Goal: Task Accomplishment & Management: Complete application form

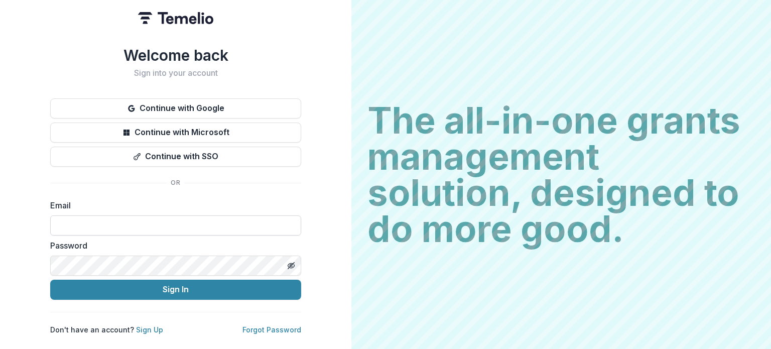
click at [174, 220] on input at bounding box center [175, 225] width 251 height 20
type input "**********"
click at [260, 325] on link "Forgot Password" at bounding box center [272, 329] width 59 height 9
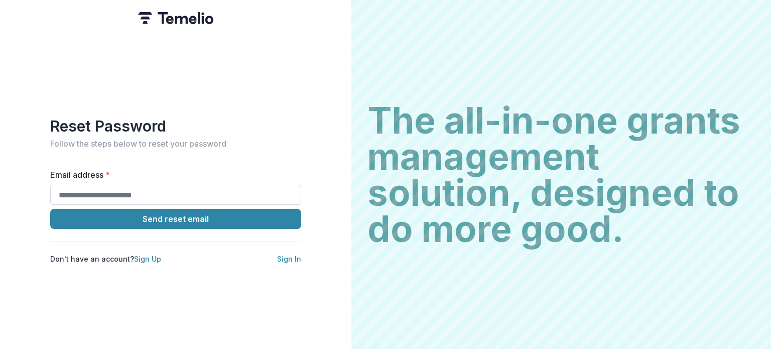
click at [157, 194] on input "Email address *" at bounding box center [175, 195] width 251 height 20
type input "**********"
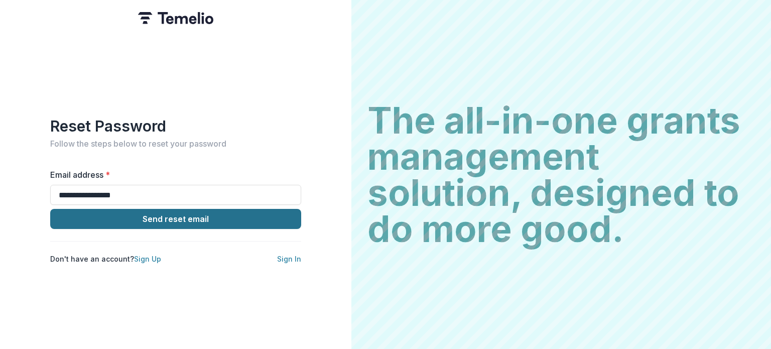
click at [194, 217] on button "Send reset email" at bounding box center [175, 219] width 251 height 20
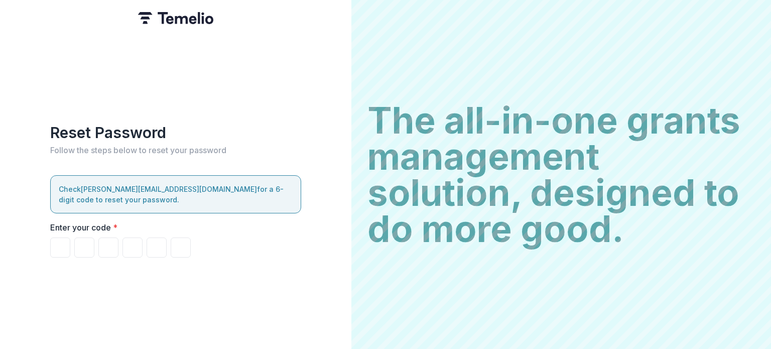
type input "*"
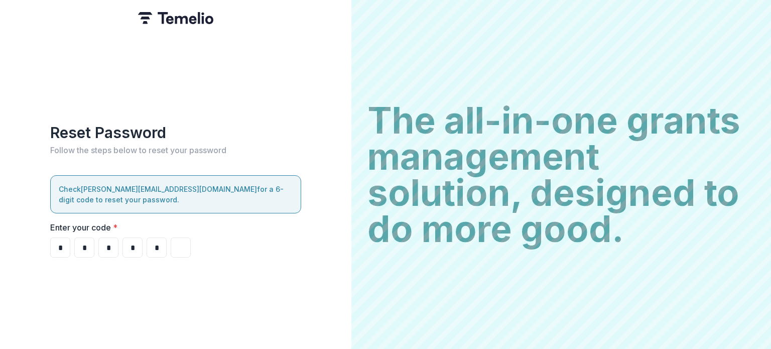
type input "*"
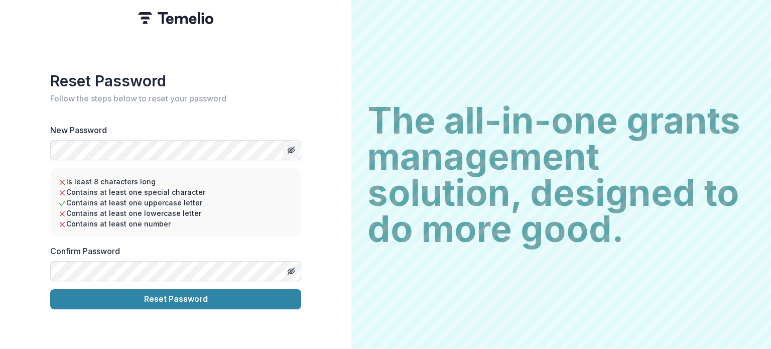
click at [291, 147] on line "Toggle password visibility" at bounding box center [291, 150] width 6 height 6
click at [39, 125] on div "Reset Password Follow the steps below to reset your password New Password Is le…" at bounding box center [176, 174] width 352 height 349
click at [290, 270] on icon "Toggle password visibility" at bounding box center [291, 271] width 2 height 2
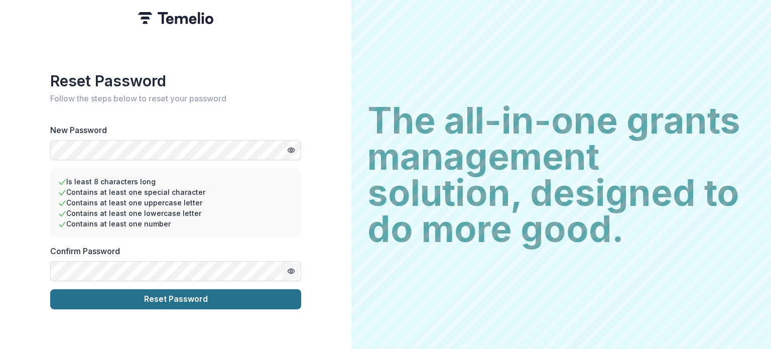
click at [195, 295] on button "Reset Password" at bounding box center [175, 299] width 251 height 20
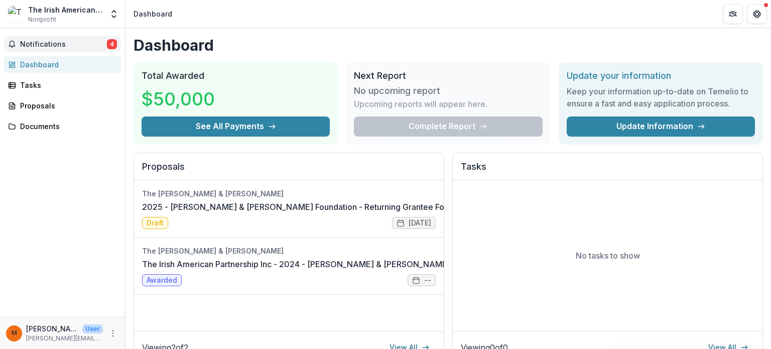
click at [53, 44] on span "Notifications" at bounding box center [63, 44] width 87 height 9
click at [53, 34] on div "Notifications 4 Dashboard Tasks Proposals Documents" at bounding box center [62, 172] width 125 height 289
click at [49, 44] on span "Notifications" at bounding box center [63, 44] width 87 height 9
click at [42, 64] on div "Dashboard" at bounding box center [66, 64] width 93 height 11
click at [34, 83] on div "Tasks" at bounding box center [66, 85] width 93 height 11
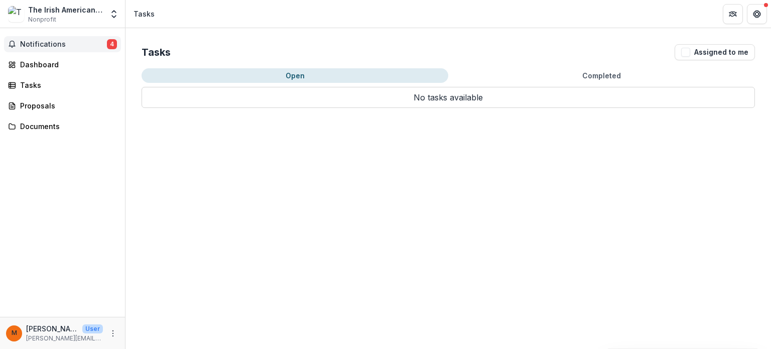
click at [30, 44] on span "Notifications" at bounding box center [63, 44] width 87 height 9
click at [30, 58] on link "Dashboard" at bounding box center [62, 64] width 117 height 17
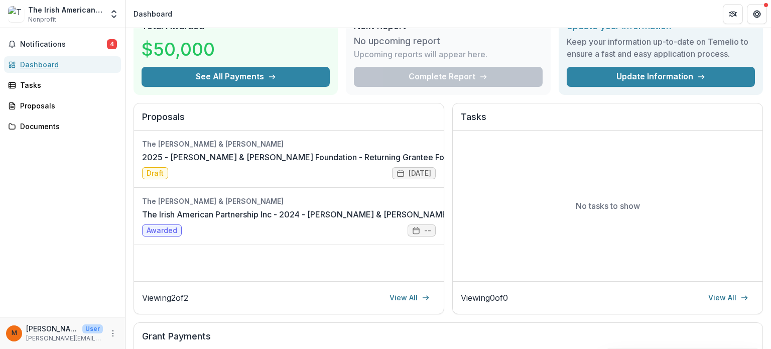
scroll to position [50, 0]
click at [304, 155] on link "2025 - [PERSON_NAME] & [PERSON_NAME] Foundation - Returning Grantee Form" at bounding box center [298, 157] width 312 height 12
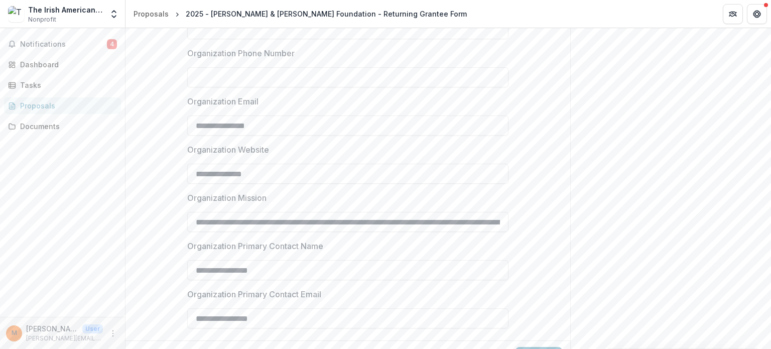
scroll to position [852, 0]
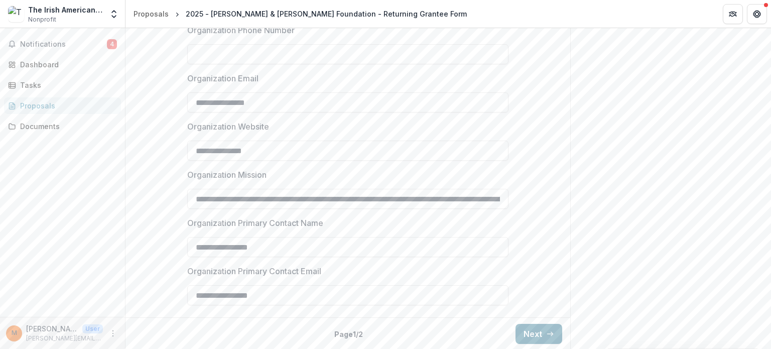
click at [536, 330] on button "Next" at bounding box center [539, 334] width 47 height 20
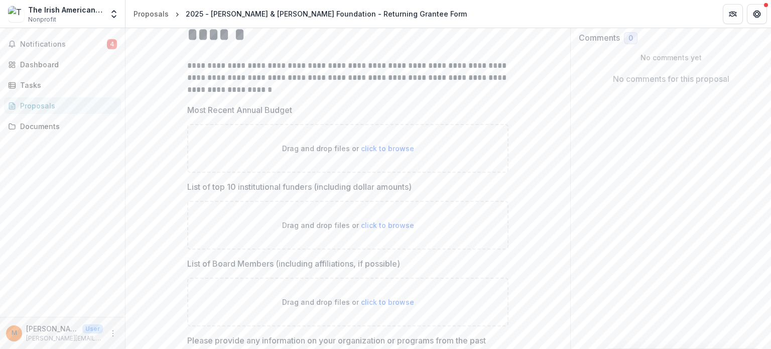
scroll to position [201, 0]
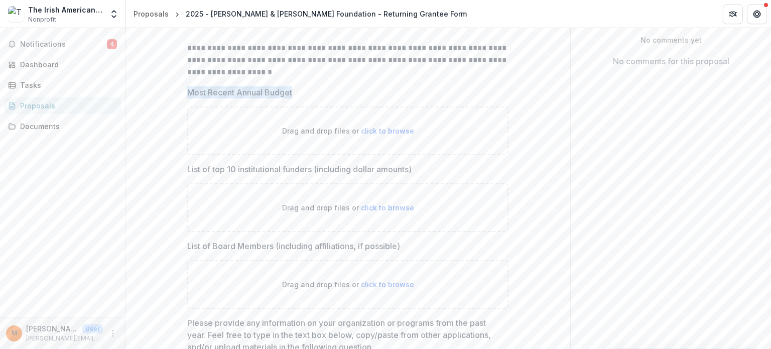
drag, startPoint x: 299, startPoint y: 89, endPoint x: 181, endPoint y: 90, distance: 118.5
copy p "Most Recent Annual Budget"
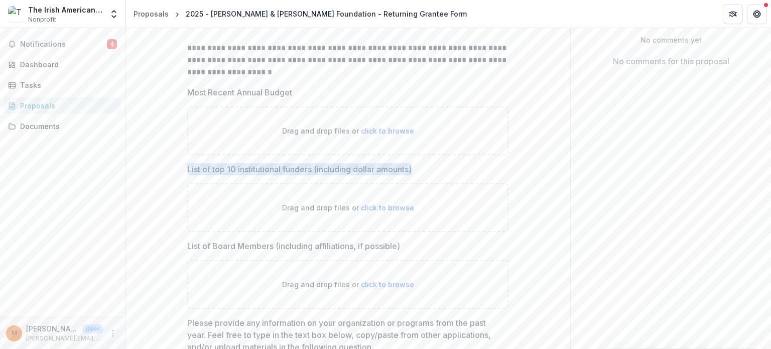
drag, startPoint x: 429, startPoint y: 168, endPoint x: 183, endPoint y: 166, distance: 246.1
copy p "List of top 10 institutional funders (including dollar amounts)"
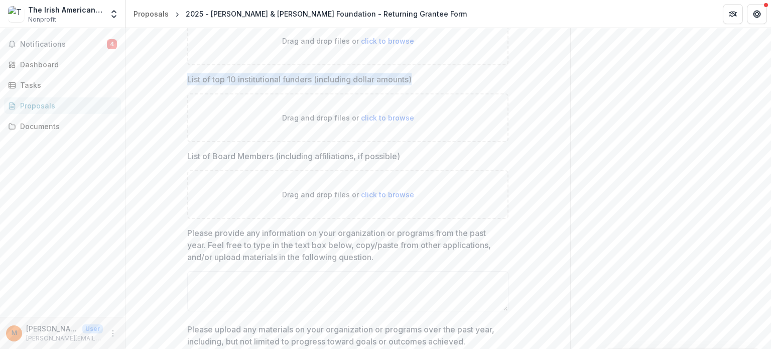
scroll to position [301, 0]
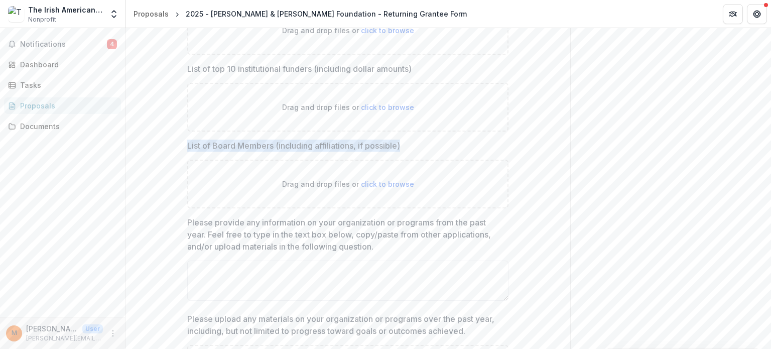
drag, startPoint x: 414, startPoint y: 142, endPoint x: 179, endPoint y: 149, distance: 235.1
click at [179, 149] on div "**********" at bounding box center [347, 319] width 337 height 897
copy p "List of Board Members (including affiliations, if possible)"
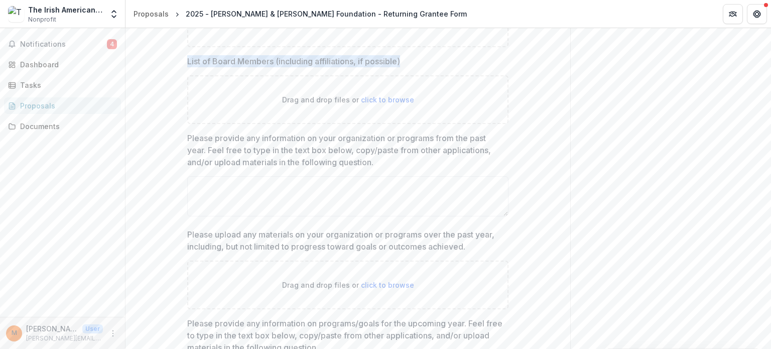
scroll to position [402, 0]
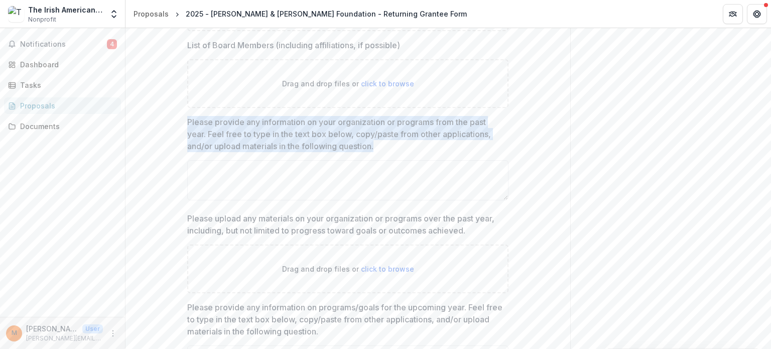
drag, startPoint x: 377, startPoint y: 145, endPoint x: 186, endPoint y: 122, distance: 192.7
click at [187, 122] on p "Please provide any information on your organization or programs from the past y…" at bounding box center [344, 134] width 315 height 36
copy p "Please provide any information on your organization or programs from the past y…"
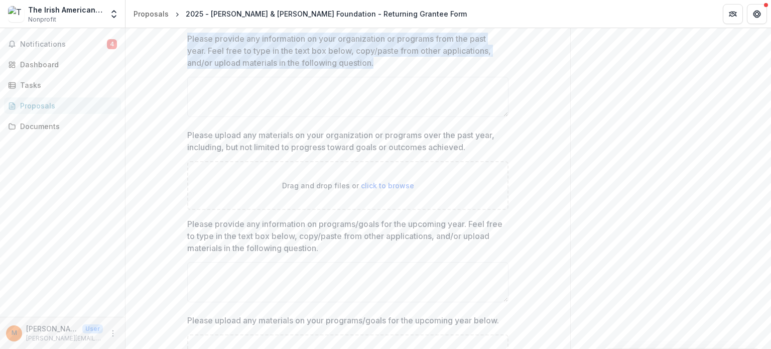
scroll to position [502, 0]
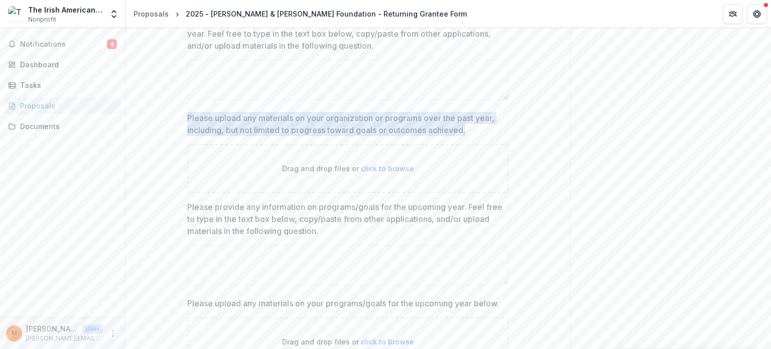
drag, startPoint x: 481, startPoint y: 126, endPoint x: 184, endPoint y: 120, distance: 296.4
click at [184, 120] on div "**********" at bounding box center [347, 118] width 337 height 897
copy p "Please upload any materials on your organization or programs over the past year…"
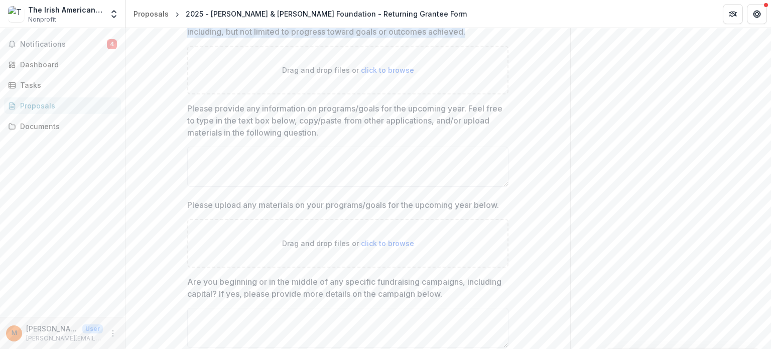
scroll to position [603, 0]
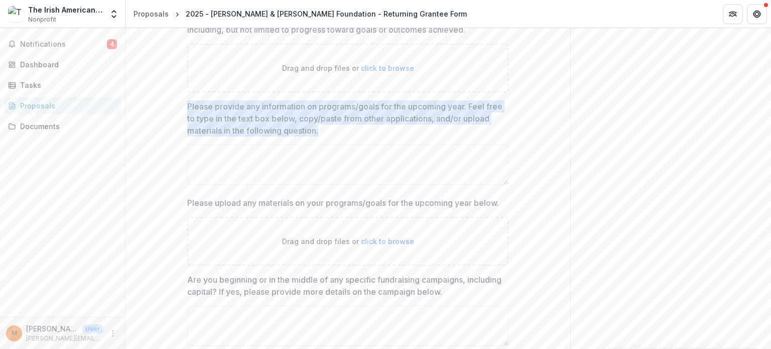
drag, startPoint x: 355, startPoint y: 126, endPoint x: 178, endPoint y: 108, distance: 177.6
click at [179, 108] on div "**********" at bounding box center [347, 18] width 337 height 897
copy p "Please provide any information on programs/goals for the upcoming year. Feel fr…"
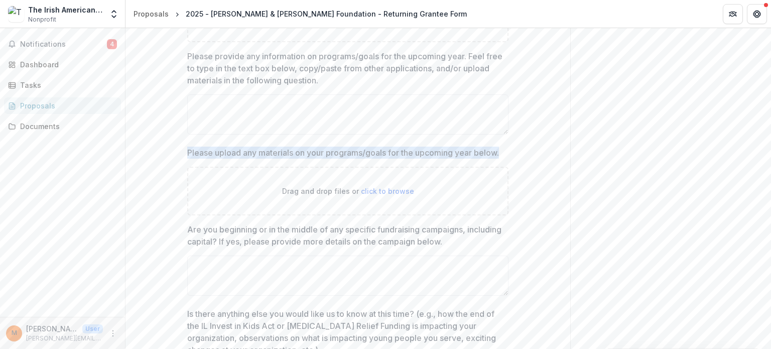
drag, startPoint x: 508, startPoint y: 148, endPoint x: 185, endPoint y: 150, distance: 323.4
copy p "Please upload any materials on your programs/goals for the upcoming year below."
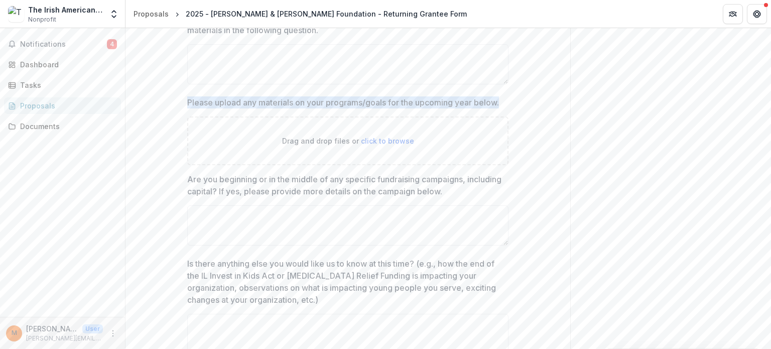
scroll to position [753, 0]
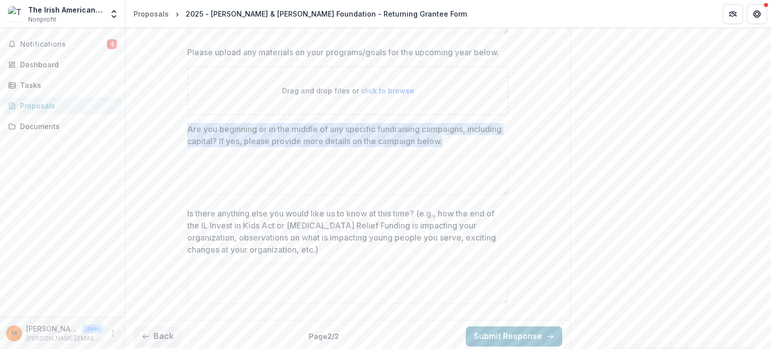
drag, startPoint x: 486, startPoint y: 139, endPoint x: 178, endPoint y: 129, distance: 308.5
copy p "Are you beginning or in the middle of any specific fundraising campaigns, inclu…"
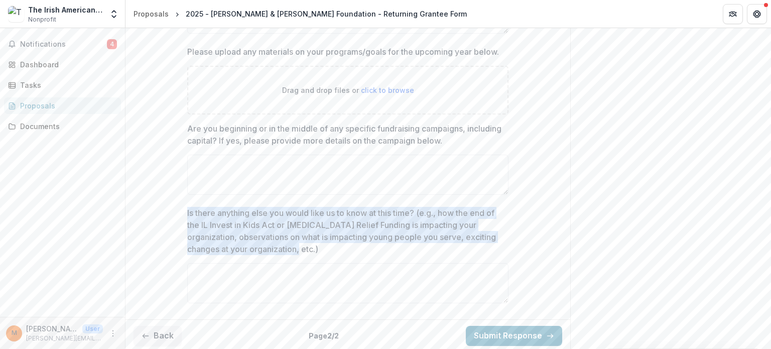
drag, startPoint x: 328, startPoint y: 246, endPoint x: 176, endPoint y: 210, distance: 156.4
copy p "Is there anything else you would like us to know at this time? (e.g., how the e…"
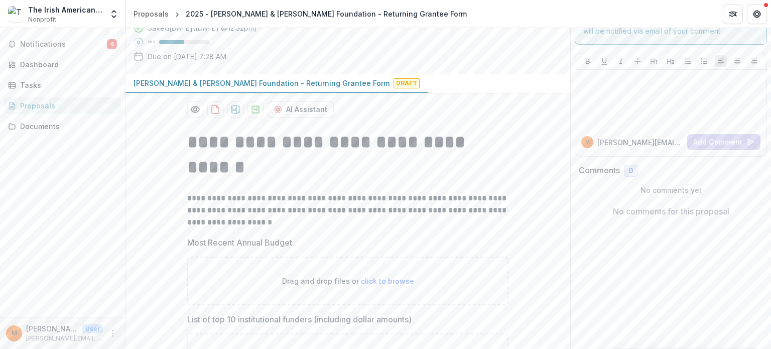
scroll to position [0, 0]
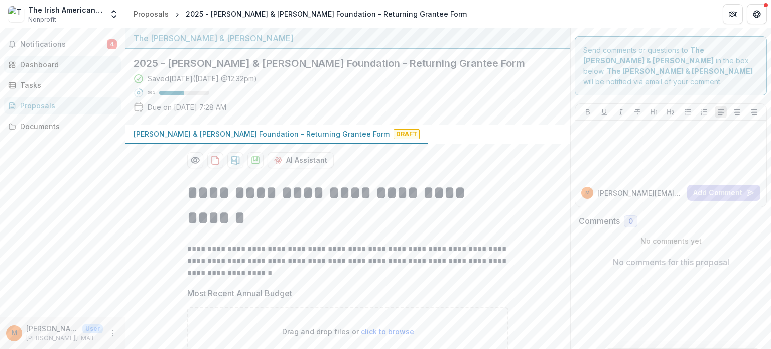
click at [40, 65] on div "Dashboard" at bounding box center [66, 64] width 93 height 11
